Goal: Task Accomplishment & Management: Complete application form

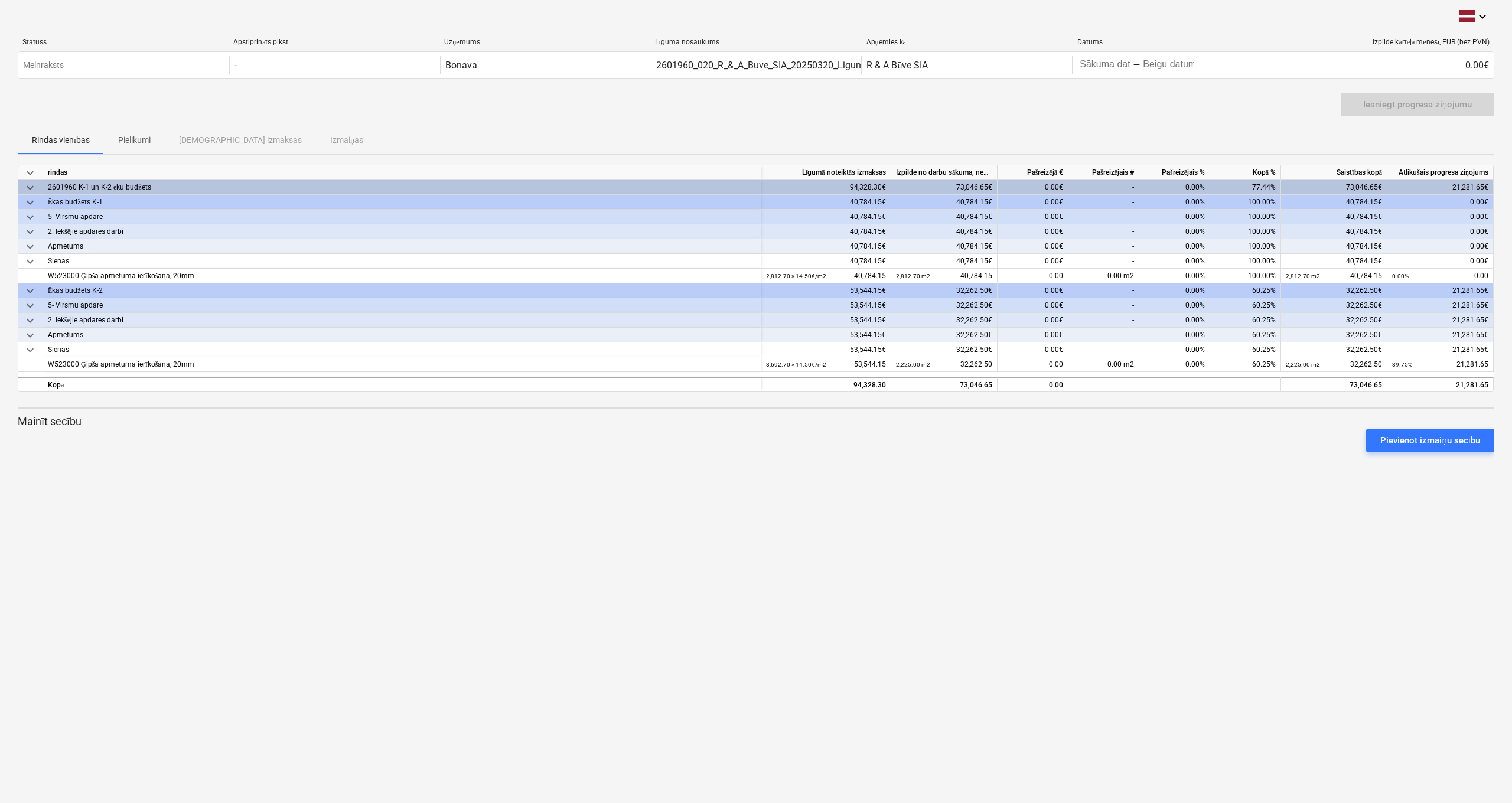
click at [1114, 294] on div "-" at bounding box center [1104, 290] width 71 height 15
click at [1118, 365] on div "0.00 m2" at bounding box center [1104, 364] width 71 height 15
type input "1467.7"
click at [1112, 481] on div "keyboard_arrow_down Statuss Apstiprināts plkst Uzņēmums Līguma nosaukums Apņemi…" at bounding box center [756, 401] width 1512 height 803
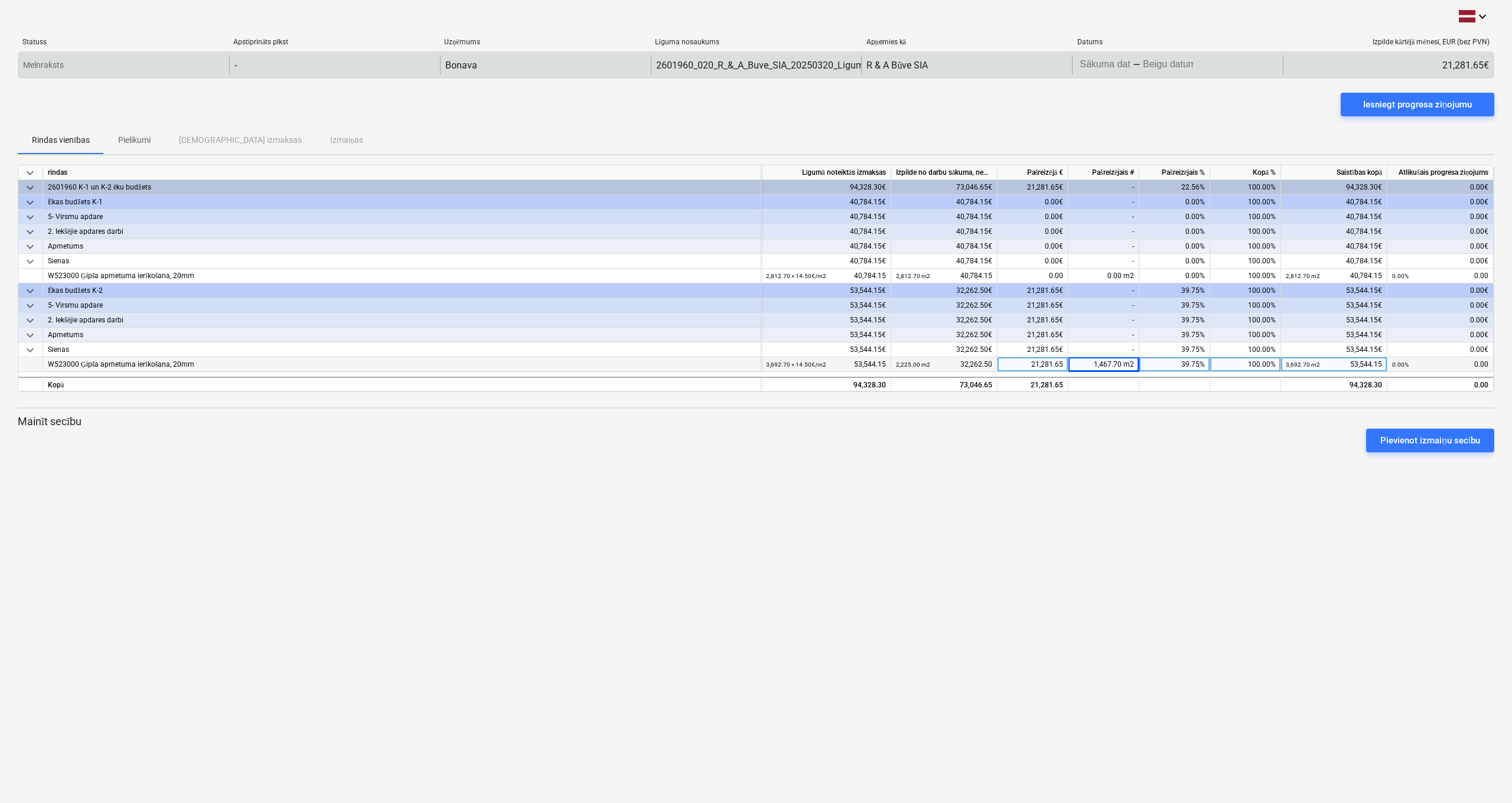
click at [1175, 63] on body "keyboard_arrow_down Statuss Apstiprināts plkst Uzņēmums Līguma nosaukums Apņemi…" at bounding box center [756, 401] width 1512 height 803
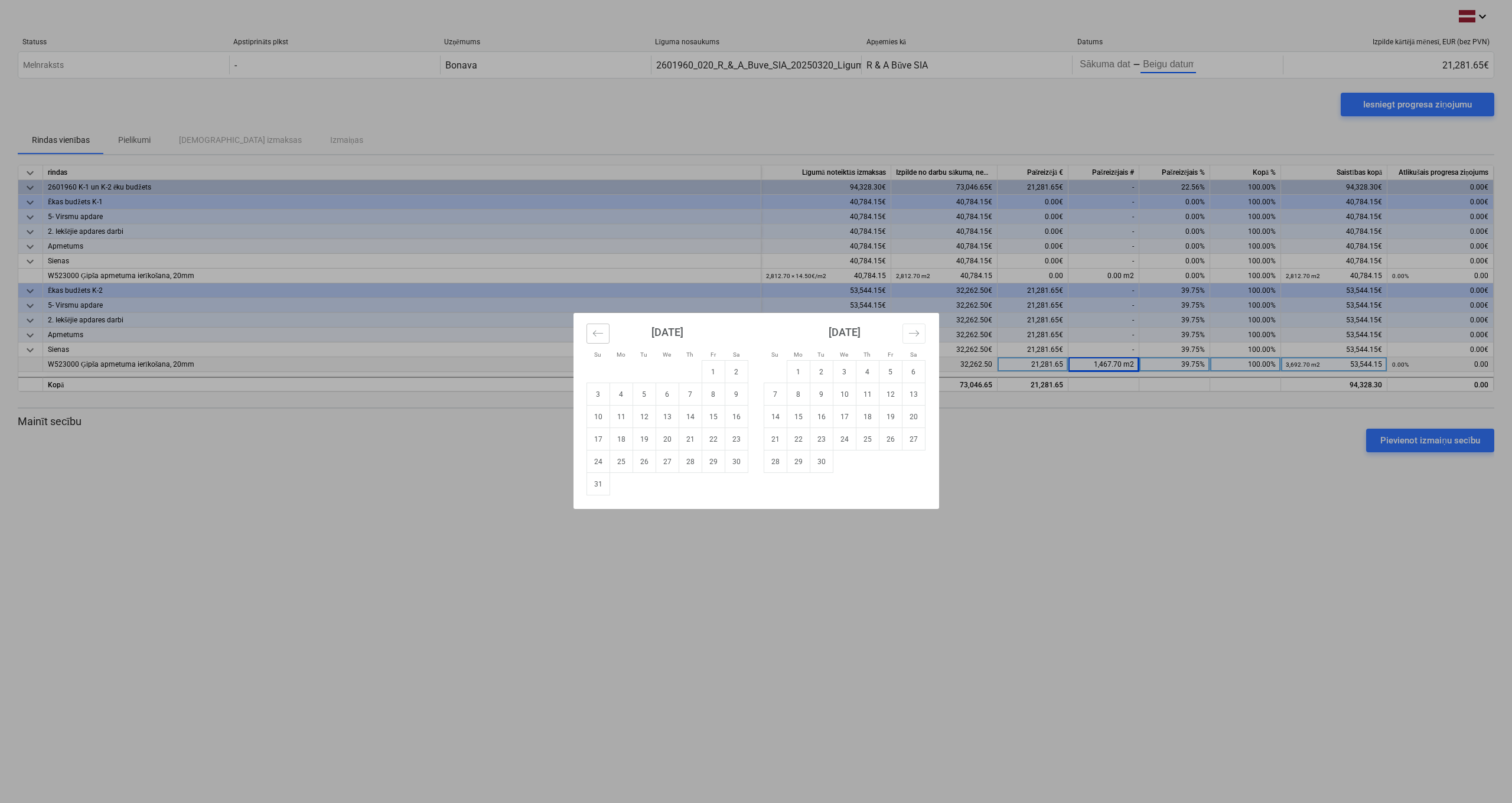
click at [598, 339] on button "Move backward to switch to the previous month." at bounding box center [598, 333] width 23 height 20
click at [668, 462] on td "30" at bounding box center [667, 462] width 23 height 23
type input "[DATE]"
click at [862, 439] on td "21" at bounding box center [867, 440] width 23 height 23
type input "[DATE]"
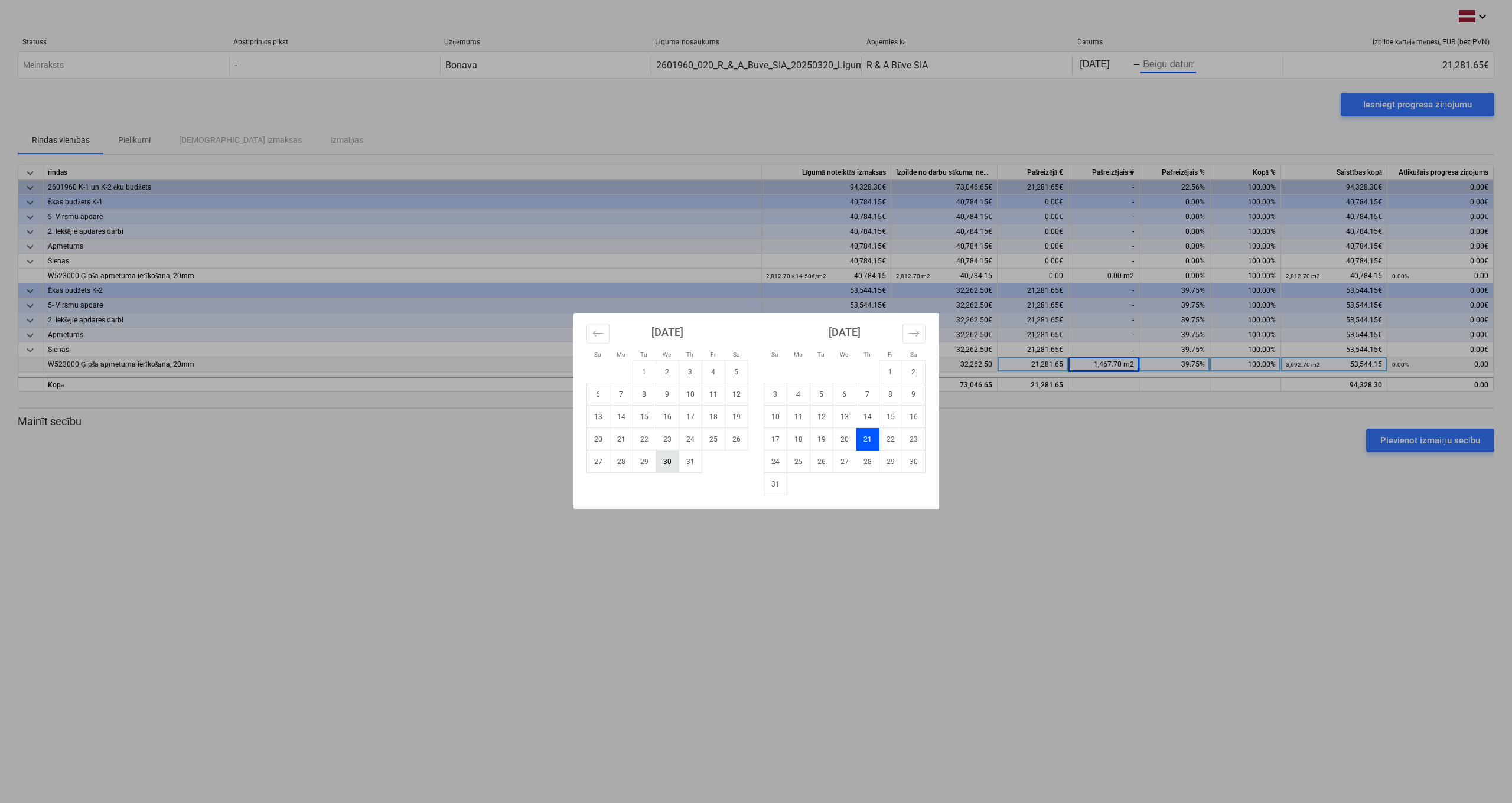
click at [673, 465] on td "30" at bounding box center [667, 462] width 23 height 23
type input "[DATE]"
click at [864, 436] on td "21" at bounding box center [867, 440] width 23 height 23
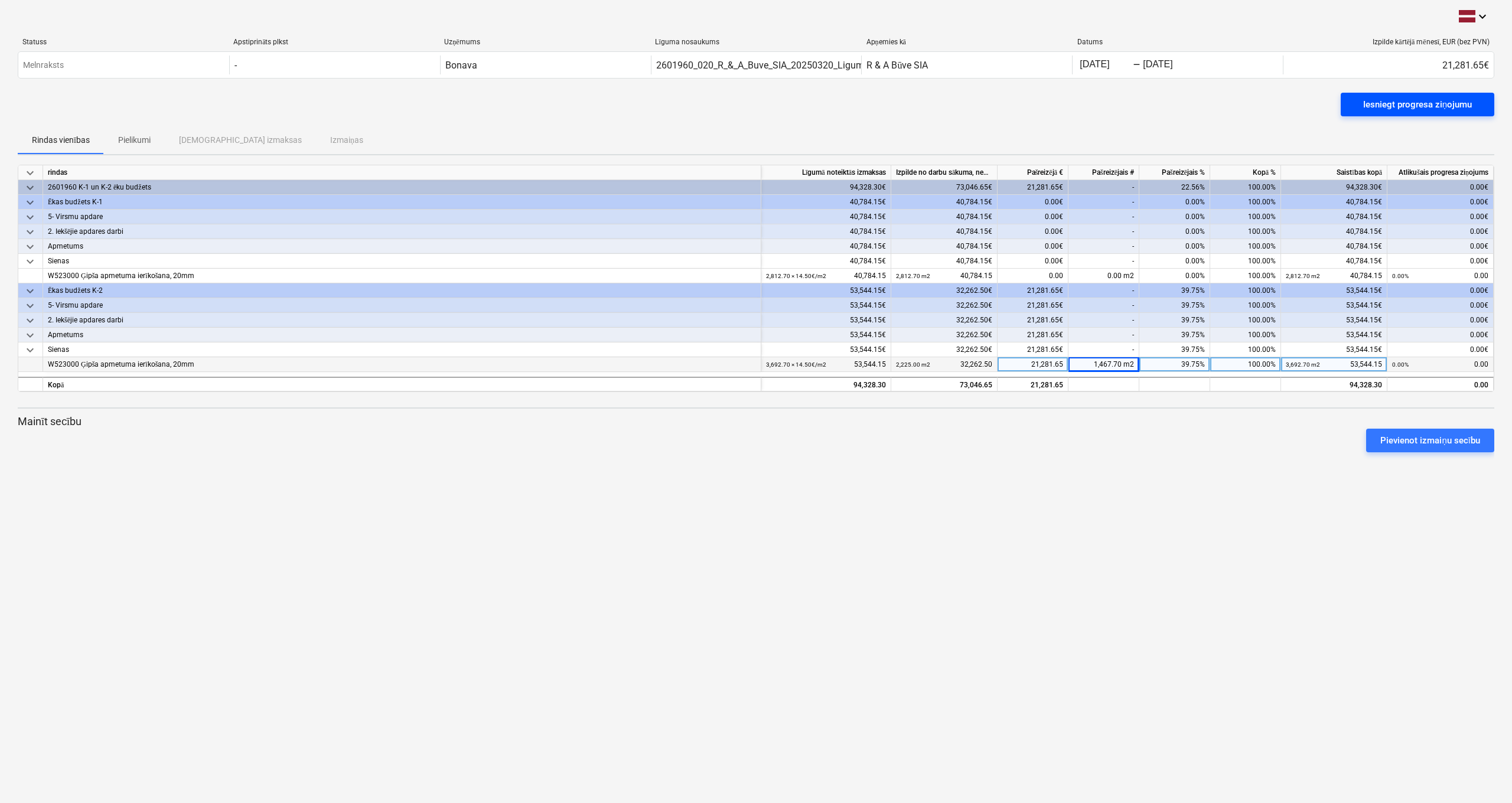
click at [1411, 103] on div "Iesniegt progresa ziņojumu" at bounding box center [1418, 105] width 108 height 16
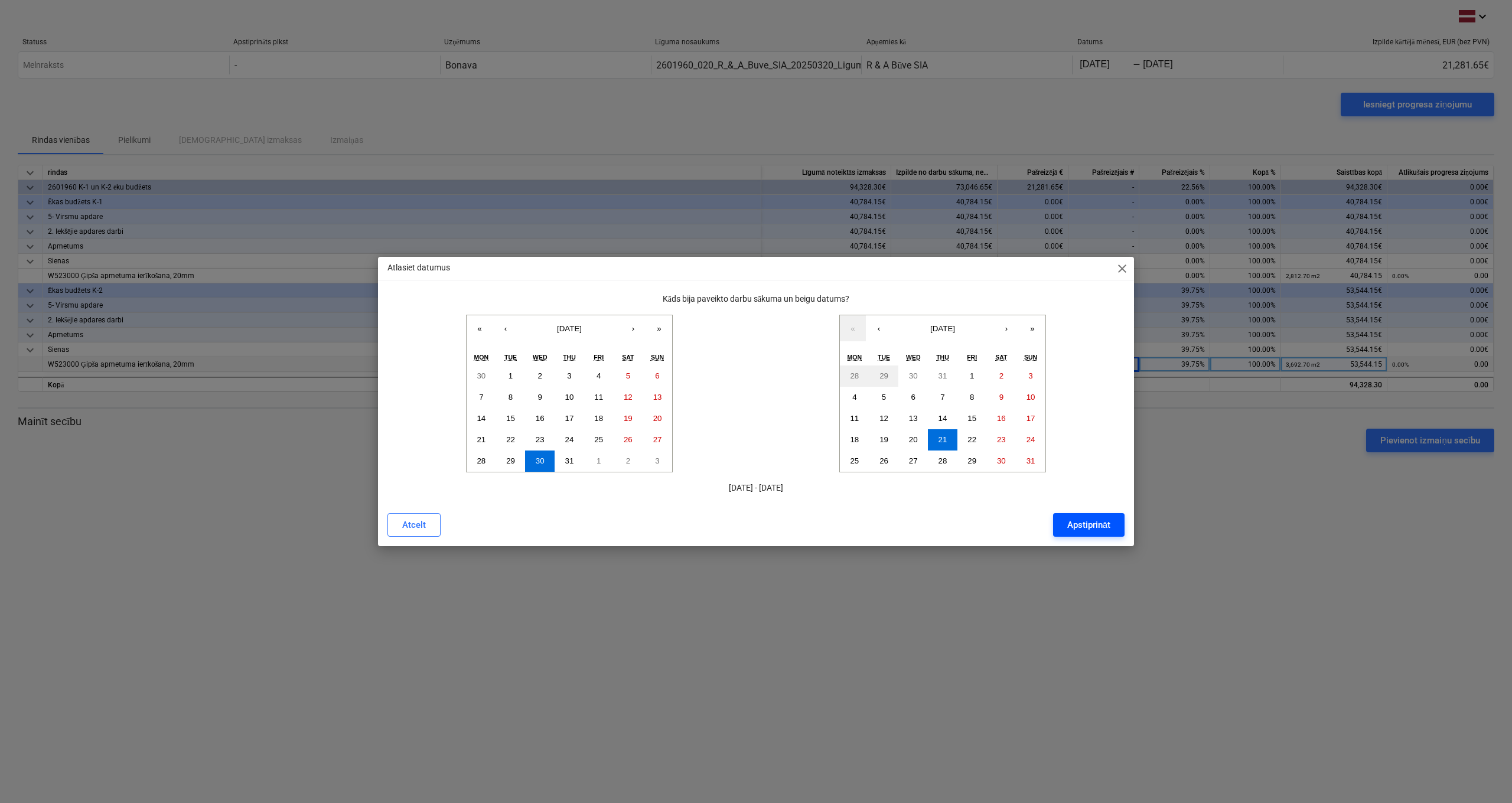
click at [1097, 525] on div "Apstiprināt" at bounding box center [1088, 525] width 43 height 16
